Goal: Task Accomplishment & Management: Use online tool/utility

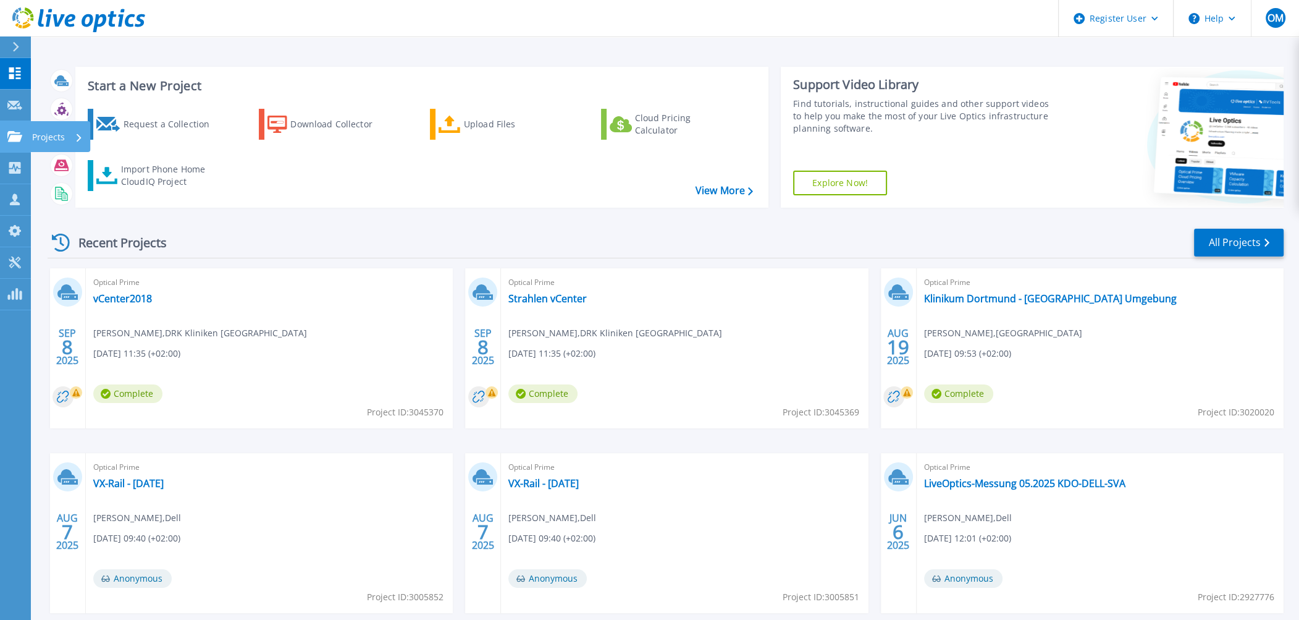
click at [22, 136] on icon at bounding box center [14, 136] width 15 height 11
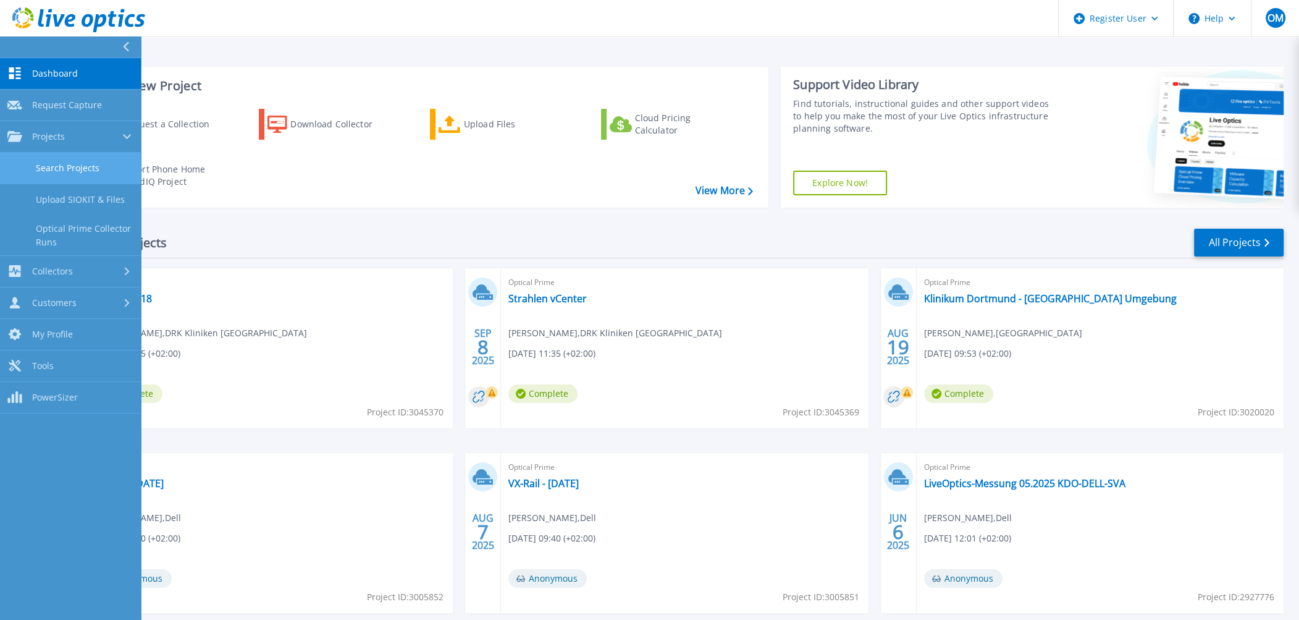
click at [57, 161] on link "Search Projects" at bounding box center [70, 169] width 141 height 32
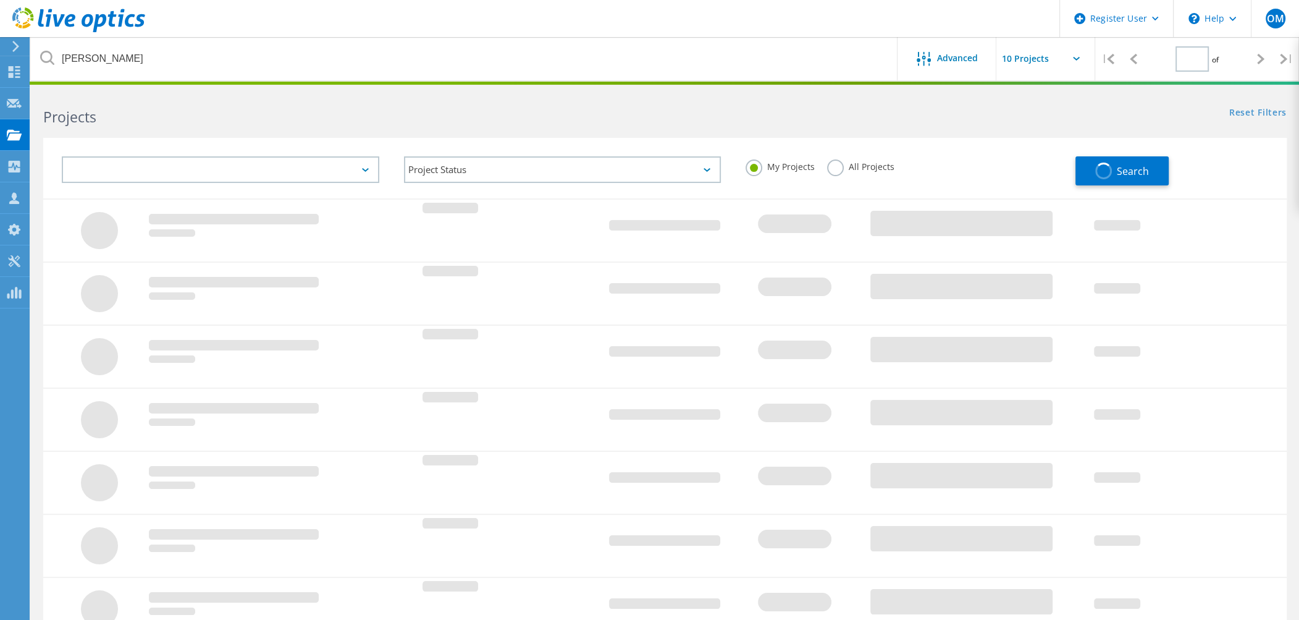
type input "1"
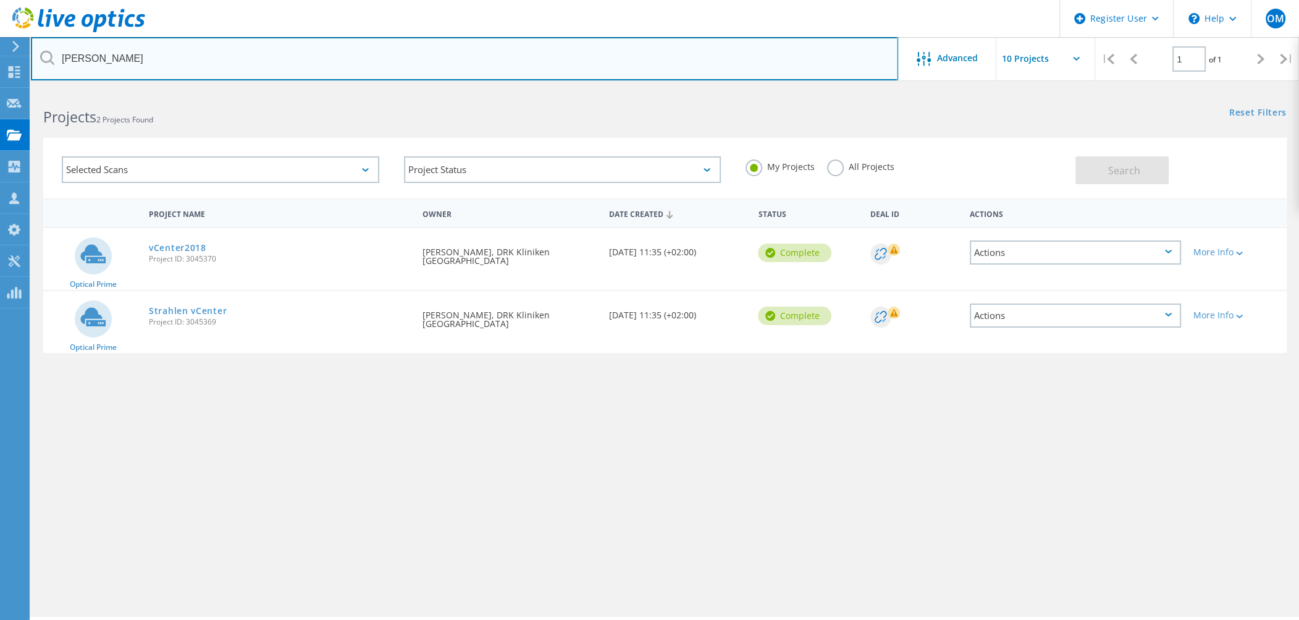
drag, startPoint x: 219, startPoint y: 56, endPoint x: -3, endPoint y: 53, distance: 222.5
click at [0, 53] on html "Register User \n Help Explore Helpful Articles Contact Support OM Dell User Oli…" at bounding box center [649, 327] width 1299 height 654
paste input "s.pachl@drk-kliniken-berlin.de"
type input "s.pachl@drk-kliniken-berlin.de"
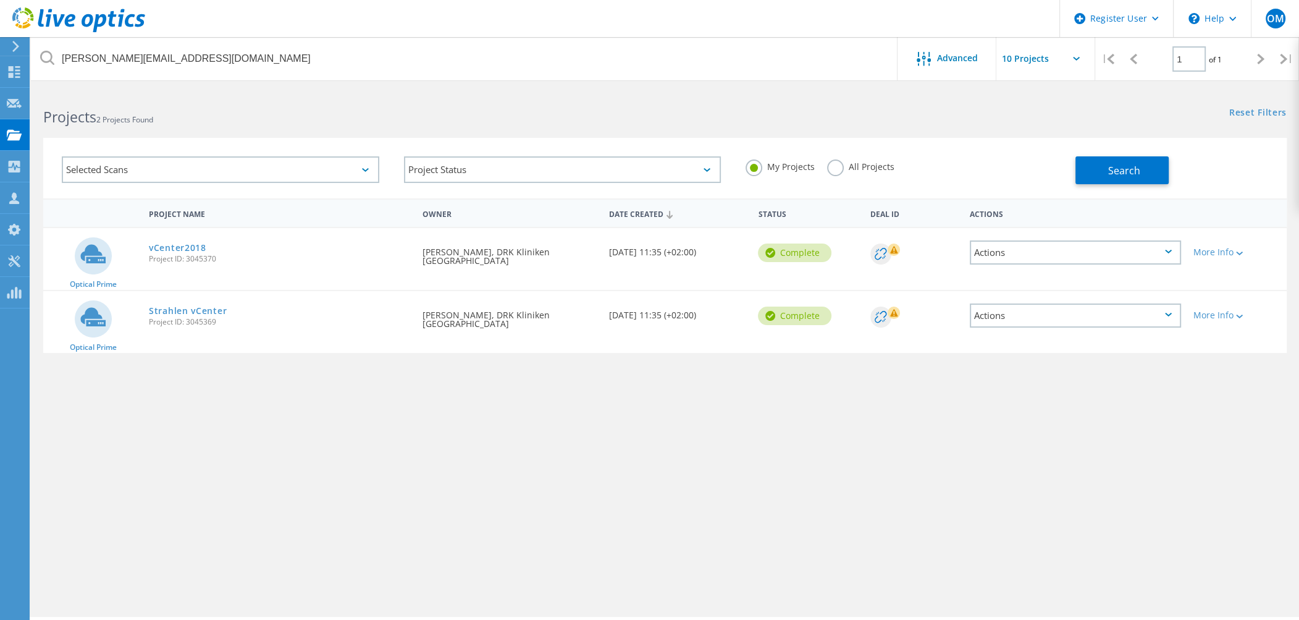
click at [846, 161] on label "All Projects" at bounding box center [860, 165] width 67 height 12
click at [0, 0] on input "All Projects" at bounding box center [0, 0] width 0 height 0
click at [1146, 165] on button "Search" at bounding box center [1122, 170] width 93 height 28
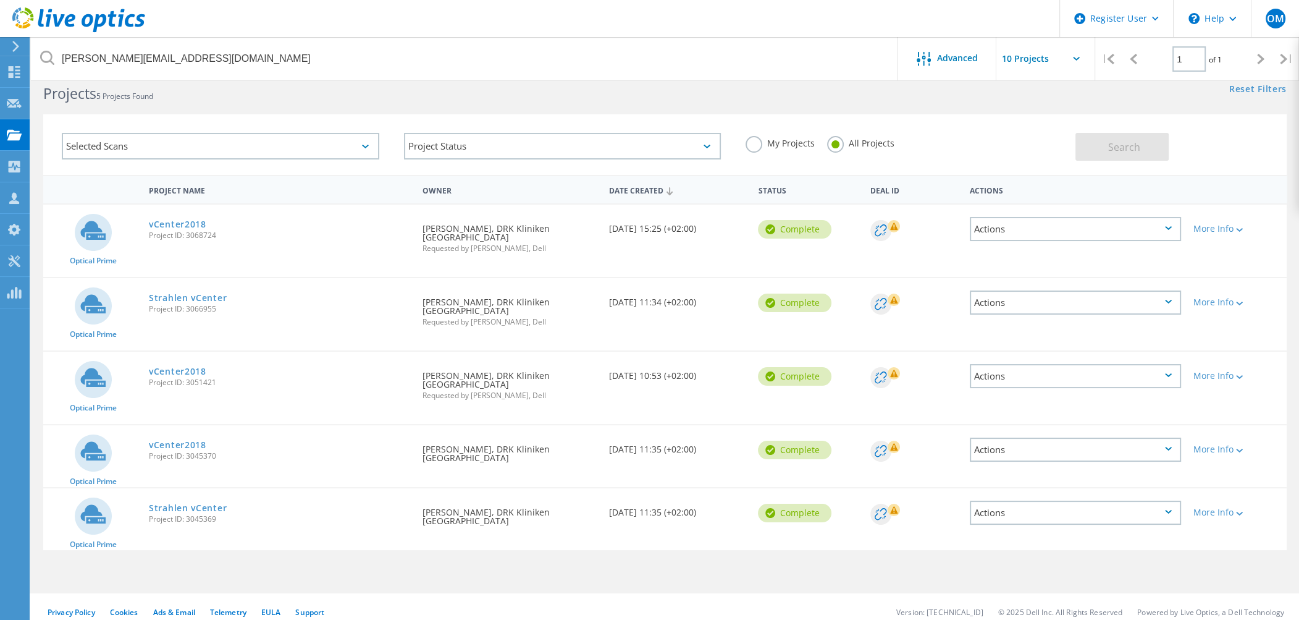
scroll to position [33, 0]
